Goal: Task Accomplishment & Management: Use online tool/utility

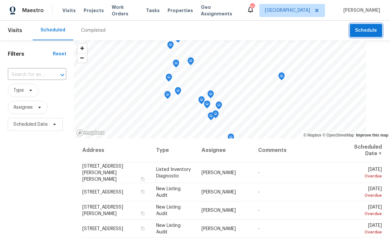
click at [356, 31] on button "Schedule" at bounding box center [366, 30] width 32 height 13
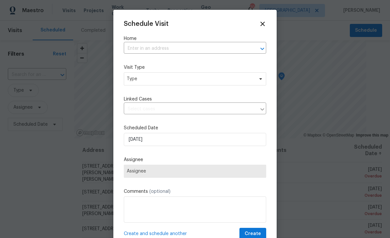
click at [222, 51] on input "text" at bounding box center [186, 48] width 124 height 10
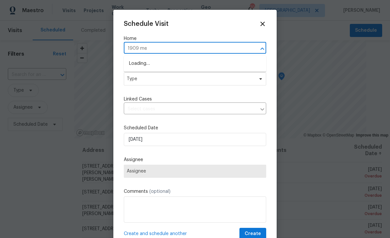
type input "1909 mea"
click at [197, 65] on li "[STREET_ADDRESS]" at bounding box center [195, 63] width 143 height 11
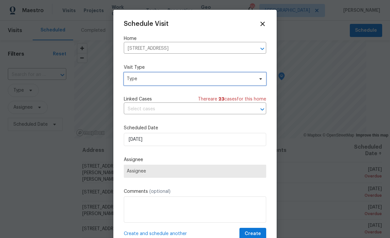
click at [234, 80] on span "Type" at bounding box center [190, 79] width 127 height 7
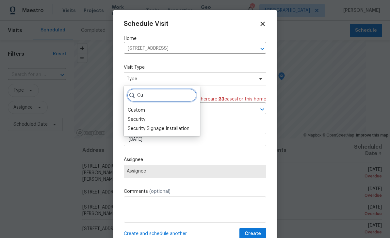
type input "Cu"
click at [147, 108] on div "Custom" at bounding box center [162, 110] width 72 height 9
click at [143, 110] on div "Custom" at bounding box center [136, 110] width 17 height 7
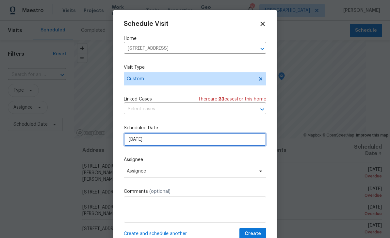
click at [202, 143] on input "[DATE]" at bounding box center [195, 139] width 143 height 13
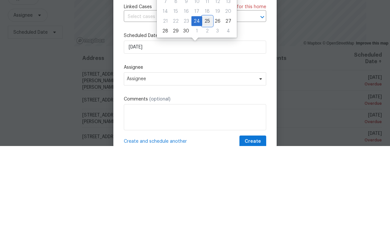
click at [207, 109] on div "25" at bounding box center [207, 113] width 10 height 9
type input "[DATE]"
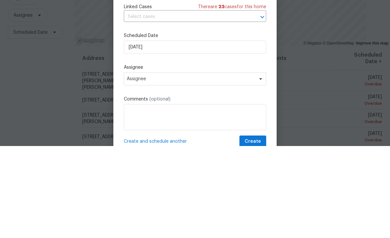
scroll to position [21, 0]
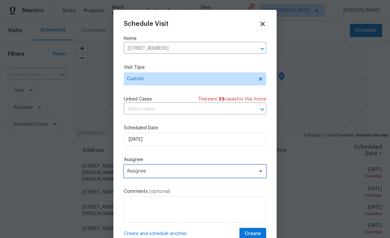
click at [208, 172] on span "Assignee" at bounding box center [191, 170] width 128 height 5
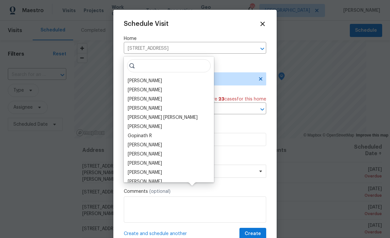
click at [153, 77] on div "[PERSON_NAME]" at bounding box center [145, 80] width 34 height 7
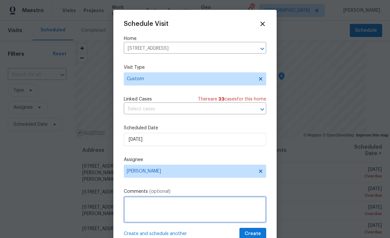
click at [201, 207] on textarea at bounding box center [195, 209] width 143 height 26
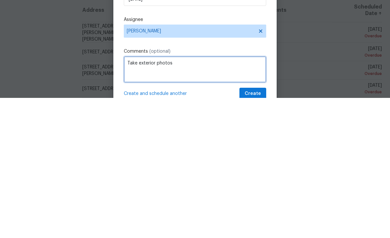
type textarea "Take exterior photos"
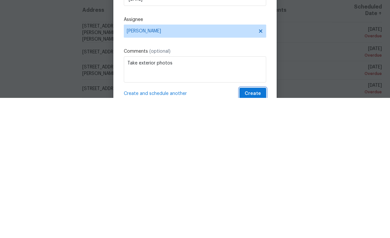
click at [260, 227] on button "Create" at bounding box center [253, 233] width 27 height 12
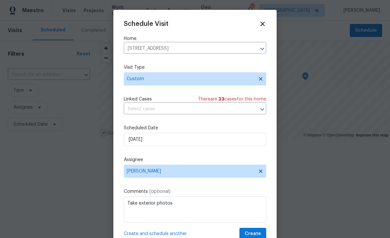
scroll to position [0, 0]
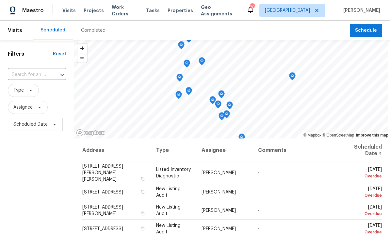
click at [48, 73] on input "text" at bounding box center [28, 75] width 40 height 10
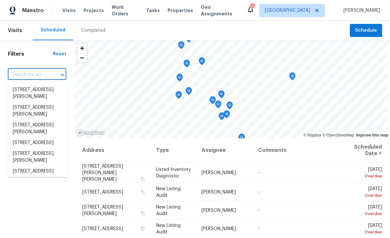
click at [44, 74] on input "text" at bounding box center [28, 75] width 40 height 10
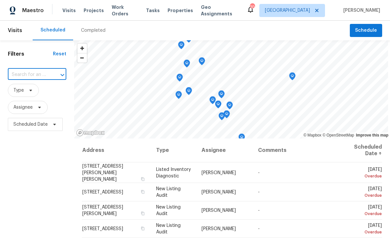
paste input "[STREET_ADDRESS]"
type input "[STREET_ADDRESS]"
click at [49, 90] on li "[STREET_ADDRESS]" at bounding box center [38, 89] width 60 height 11
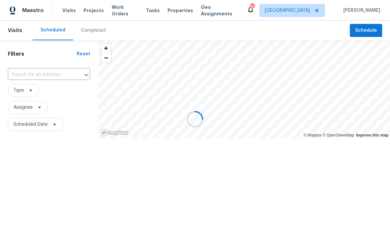
type input "[STREET_ADDRESS]"
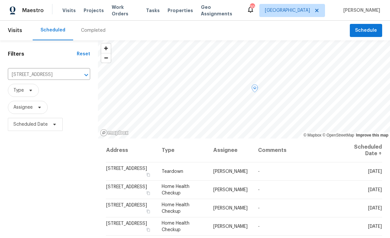
click at [0, 0] on icon at bounding box center [0, 0] width 0 height 0
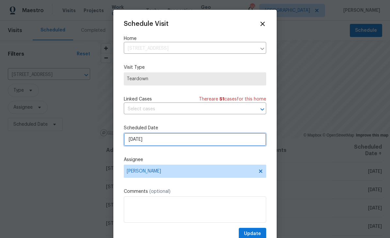
click at [190, 141] on input "[DATE]" at bounding box center [195, 139] width 143 height 13
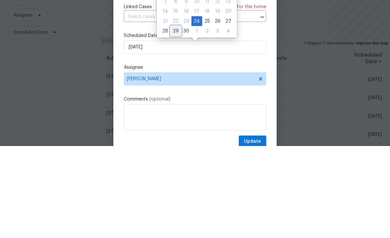
click at [175, 118] on div "29" at bounding box center [176, 122] width 10 height 9
type input "[DATE]"
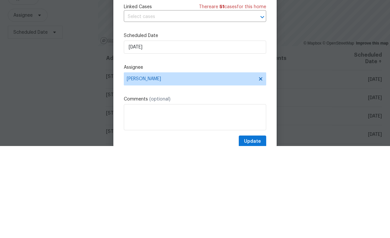
scroll to position [21, 0]
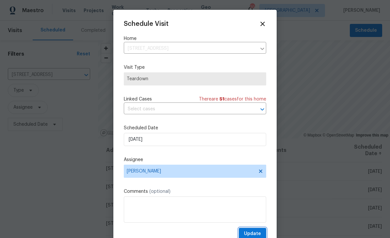
click at [259, 234] on span "Update" at bounding box center [252, 233] width 17 height 8
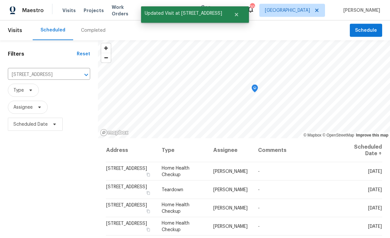
scroll to position [0, 0]
click at [0, 0] on icon at bounding box center [0, 0] width 0 height 0
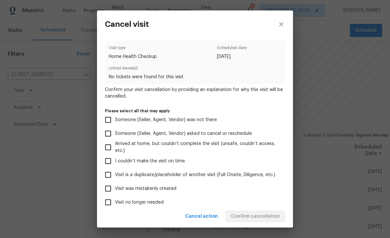
scroll to position [18, 0]
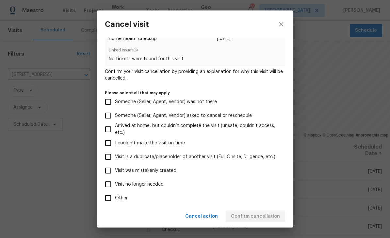
click at [109, 188] on input "Visit no longer needed" at bounding box center [108, 184] width 14 height 14
checkbox input "true"
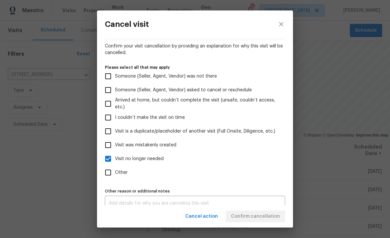
scroll to position [54, 0]
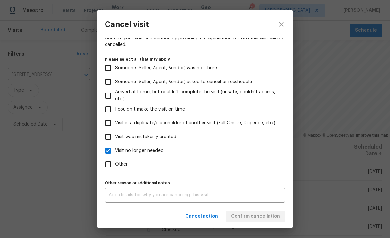
click at [227, 196] on textarea at bounding box center [195, 195] width 173 height 5
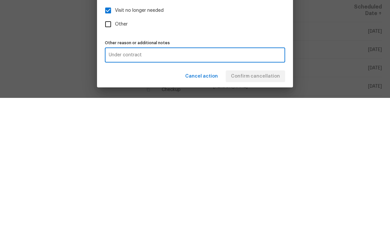
type textarea "Under contract"
click at [266, 205] on div "Cancel action Confirm cancellation" at bounding box center [195, 216] width 196 height 23
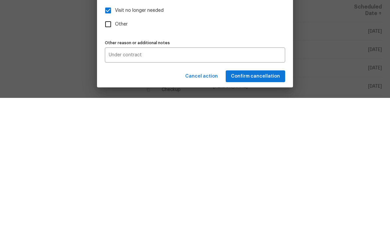
scroll to position [21, 0]
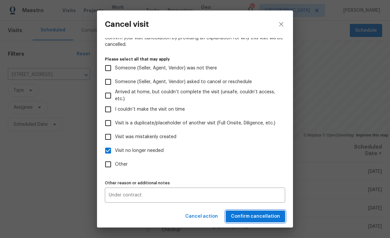
click at [279, 213] on span "Confirm cancellation" at bounding box center [255, 216] width 49 height 8
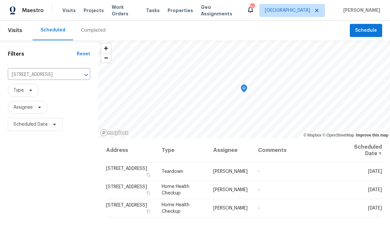
click at [126, 13] on span "Work Orders" at bounding box center [125, 10] width 26 height 13
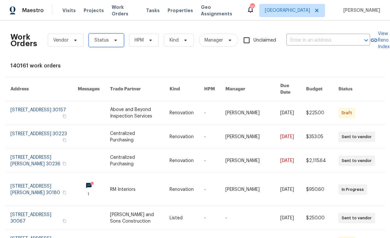
click at [115, 42] on icon at bounding box center [115, 40] width 5 height 5
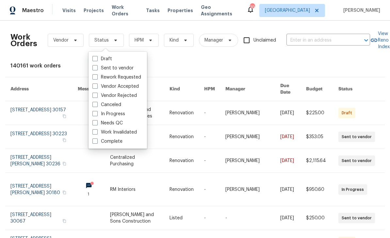
click at [116, 115] on label "In Progress" at bounding box center [108, 113] width 33 height 7
click at [97, 115] on input "In Progress" at bounding box center [94, 112] width 4 height 4
checkbox input "true"
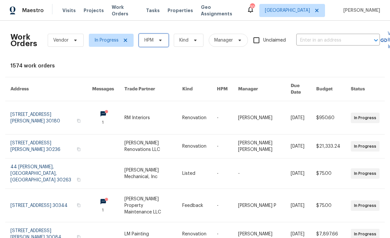
click at [157, 41] on span at bounding box center [159, 40] width 7 height 5
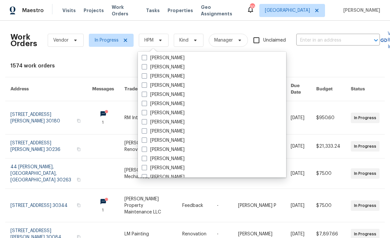
scroll to position [241, 0]
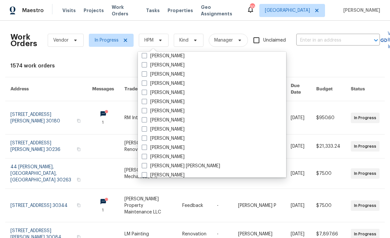
click at [169, 123] on label "[PERSON_NAME]" at bounding box center [163, 120] width 43 height 7
click at [146, 121] on input "[PERSON_NAME]" at bounding box center [144, 119] width 4 height 4
checkbox input "true"
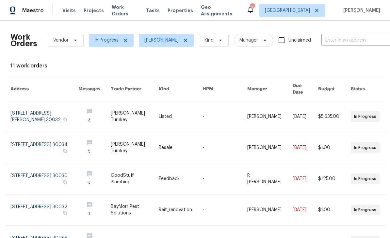
click at [65, 104] on link at bounding box center [44, 116] width 68 height 31
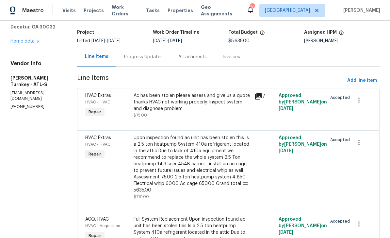
scroll to position [13, 0]
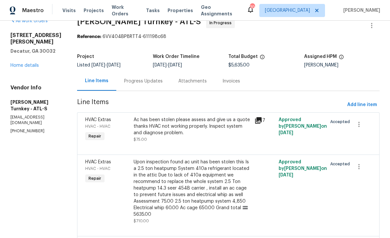
click at [145, 81] on div "Progress Updates" at bounding box center [143, 81] width 39 height 7
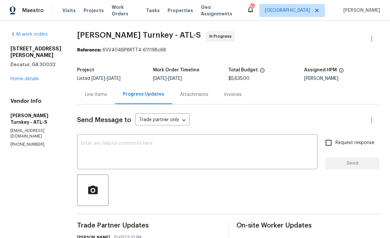
click at [235, 148] on textarea at bounding box center [197, 152] width 233 height 23
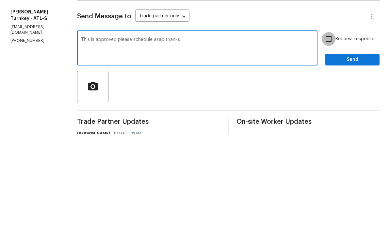
type textarea "This is approved please schedule asap thanks"
click at [330, 136] on input "Request response" at bounding box center [329, 143] width 14 height 14
checkbox input "true"
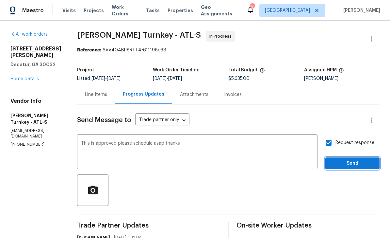
click at [347, 159] on span "Send" at bounding box center [353, 163] width 44 height 8
